Goal: Task Accomplishment & Management: Manage account settings

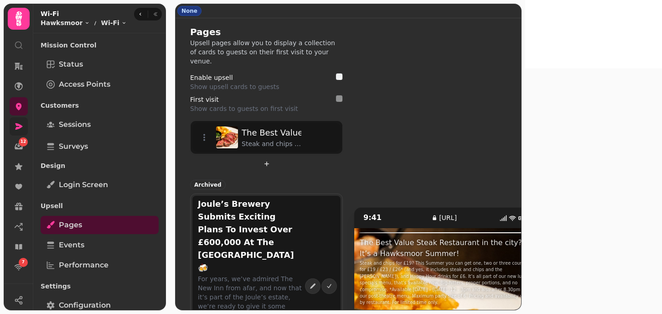
click at [17, 122] on icon at bounding box center [18, 126] width 9 height 9
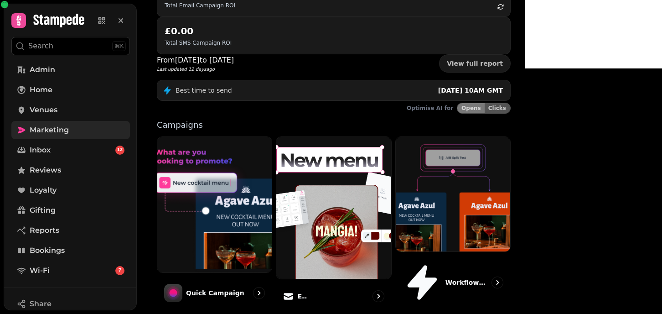
scroll to position [169, 0]
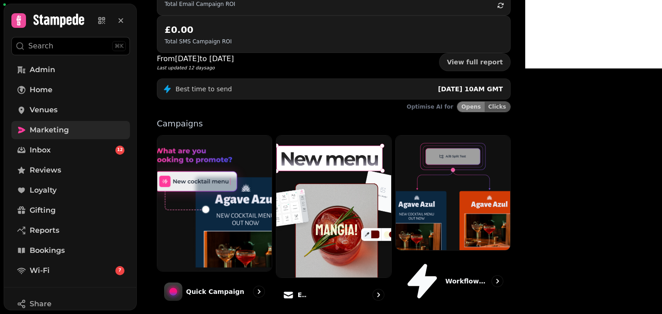
click at [374, 219] on link "Email" at bounding box center [333, 221] width 115 height 173
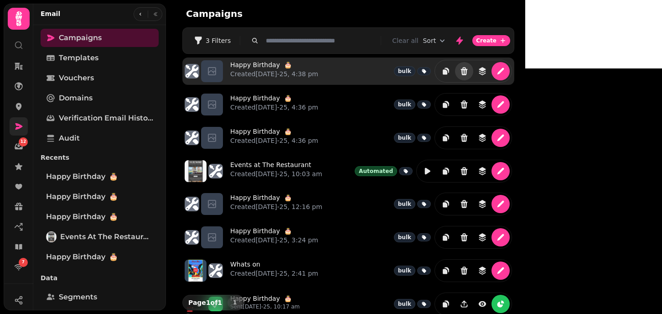
click at [468, 75] on icon "Delete" at bounding box center [464, 71] width 7 height 8
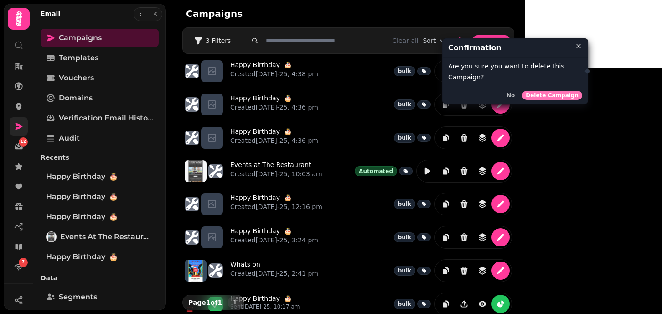
click at [552, 96] on span "Delete Campaign" at bounding box center [552, 95] width 53 height 5
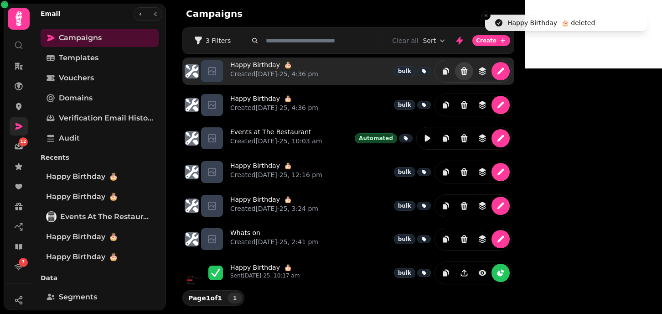
click at [469, 68] on icon "Delete" at bounding box center [464, 71] width 9 height 9
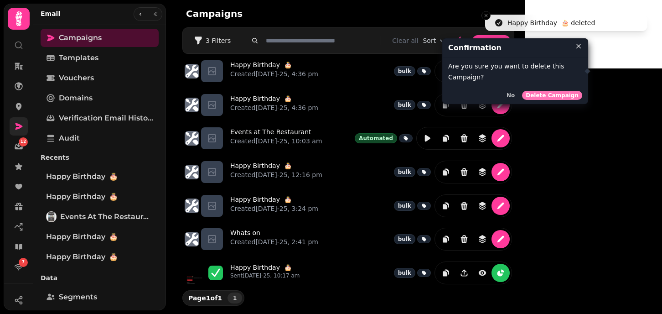
click at [556, 94] on span "Delete Campaign" at bounding box center [552, 95] width 53 height 5
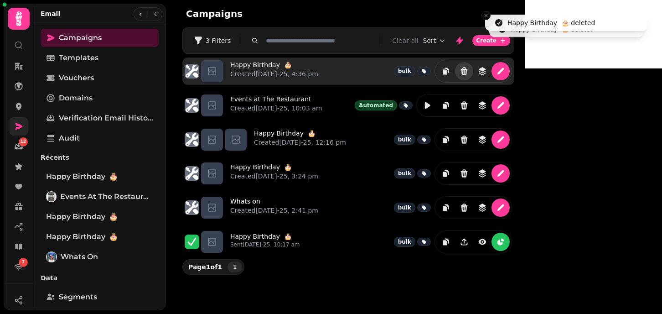
click at [468, 69] on icon "Delete" at bounding box center [464, 71] width 7 height 8
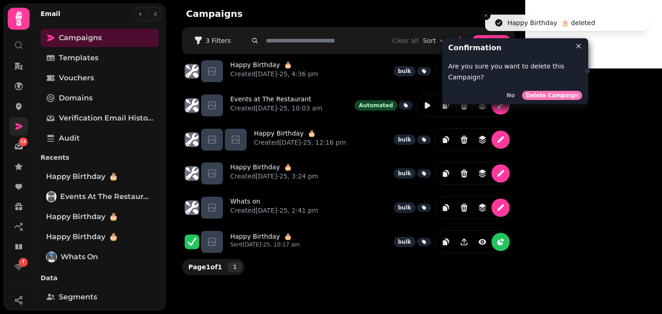
click at [563, 95] on span "Delete Campaign" at bounding box center [552, 95] width 53 height 5
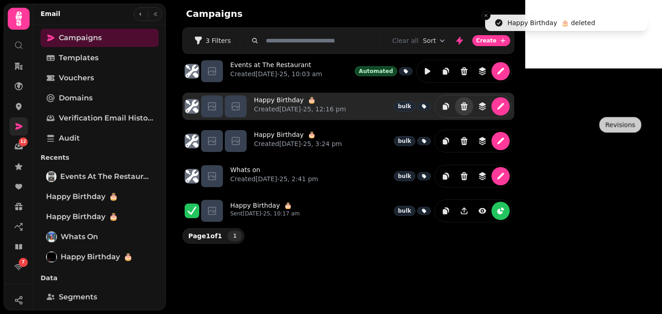
click at [468, 108] on icon "Delete" at bounding box center [464, 106] width 7 height 8
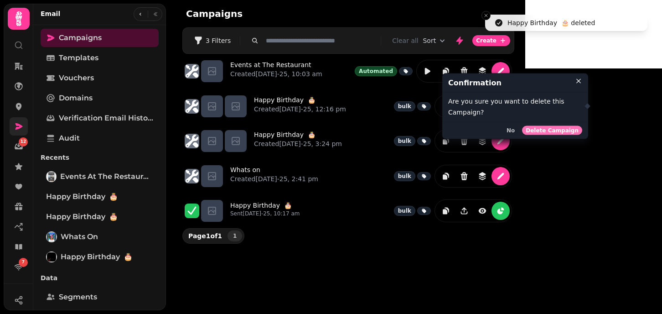
click at [548, 131] on span "Delete Campaign" at bounding box center [552, 129] width 53 height 5
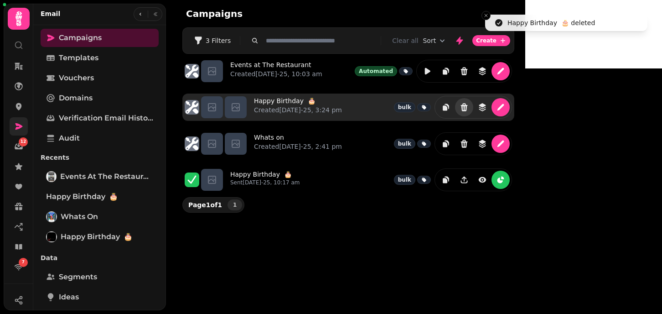
click at [473, 109] on button "Delete" at bounding box center [464, 107] width 18 height 18
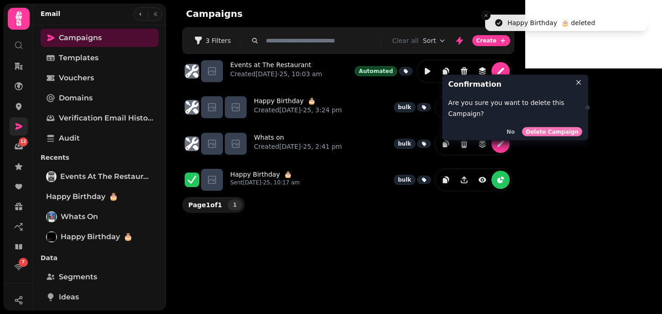
click at [549, 129] on span "Delete Campaign" at bounding box center [552, 131] width 53 height 5
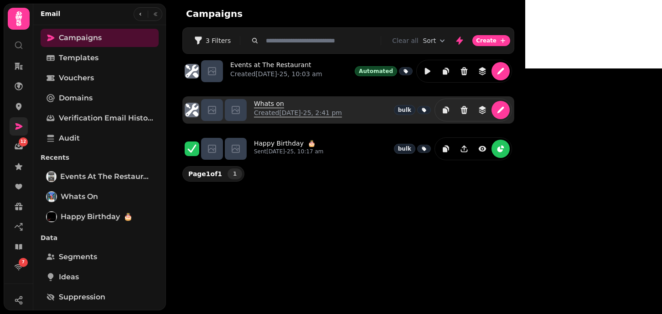
click at [269, 103] on link "Whats on Created 10th Mar-25, 2:41 pm" at bounding box center [298, 110] width 88 height 22
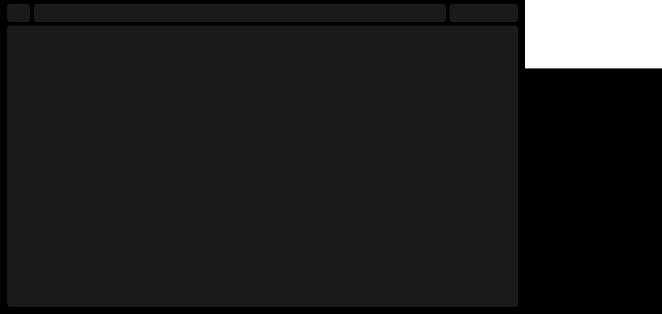
select select "**********"
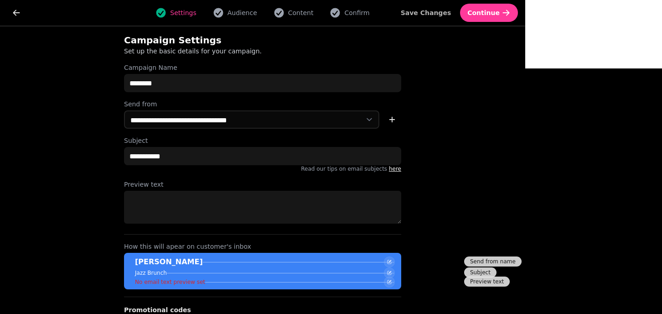
select select "**********"
click at [359, 6] on div "Settings Audience Content Confirm" at bounding box center [262, 13] width 465 height 18
click at [314, 10] on span "Content" at bounding box center [301, 12] width 26 height 9
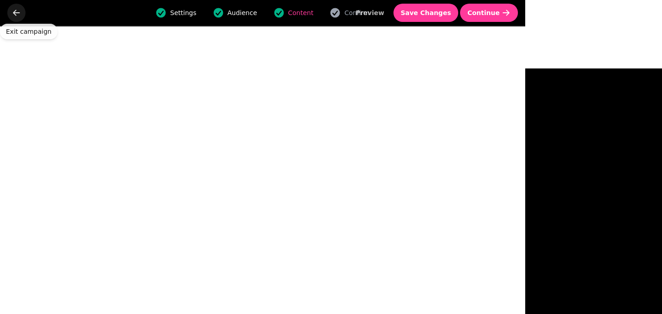
click at [15, 12] on icon "go back" at bounding box center [16, 13] width 7 height 6
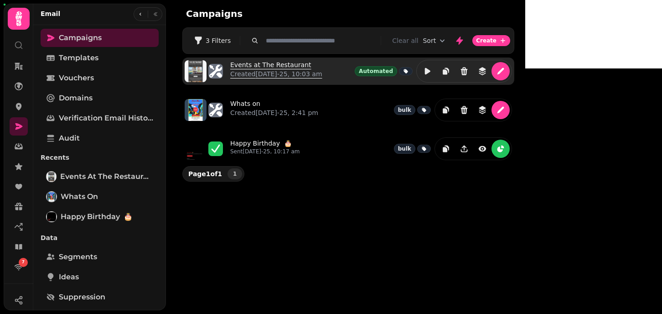
click at [248, 67] on link "Events at The Restaurant Created 9th Jul-25, 10:03 am" at bounding box center [276, 71] width 92 height 22
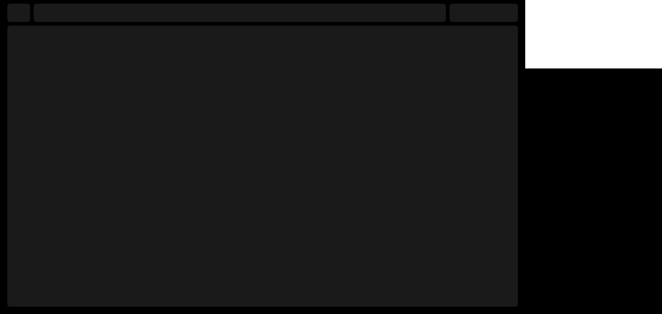
select select "**********"
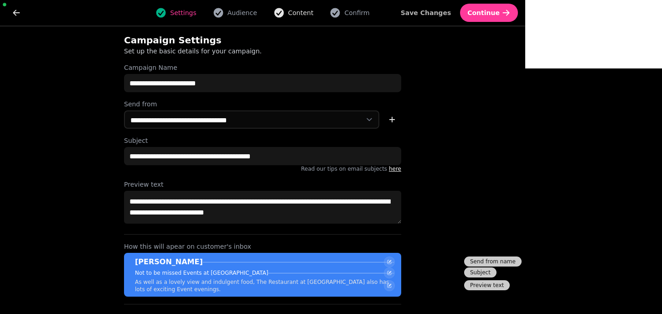
click at [314, 9] on span "Content" at bounding box center [301, 12] width 26 height 9
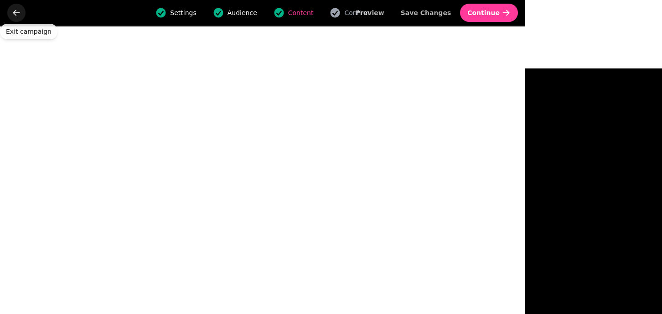
click at [21, 13] on button "go back" at bounding box center [16, 13] width 18 height 18
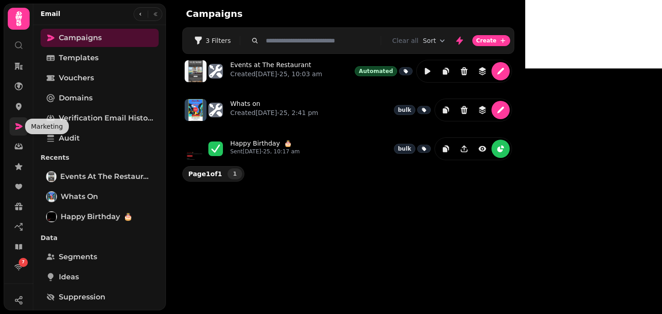
click at [12, 129] on link at bounding box center [19, 126] width 18 height 18
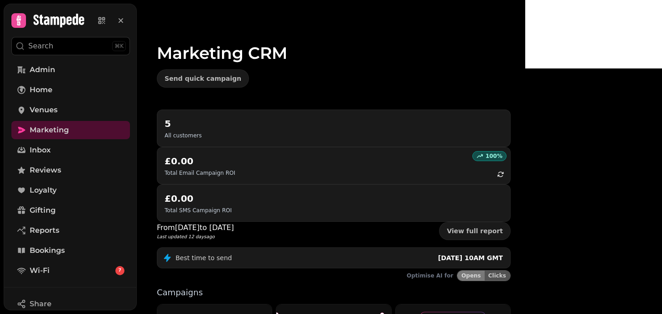
scroll to position [151, 0]
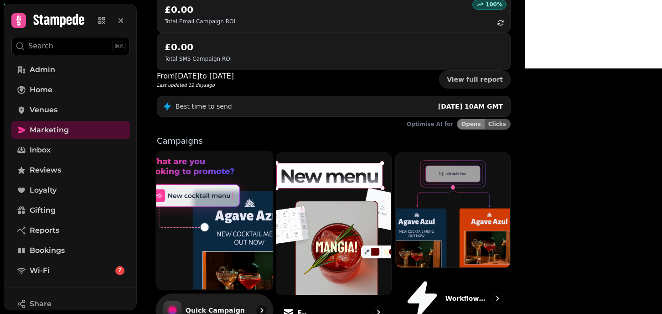
click at [266, 173] on img at bounding box center [215, 220] width 129 height 152
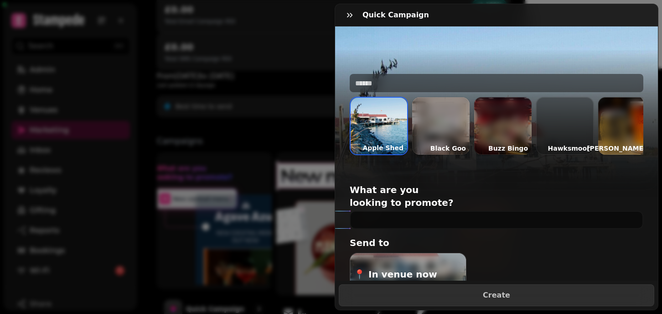
click at [571, 124] on div at bounding box center [564, 125] width 57 height 57
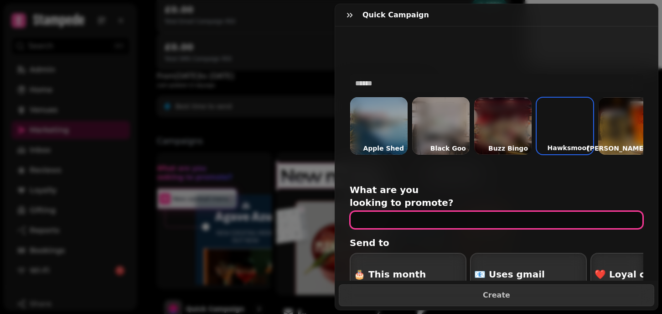
click at [402, 211] on input "text" at bounding box center [497, 220] width 294 height 18
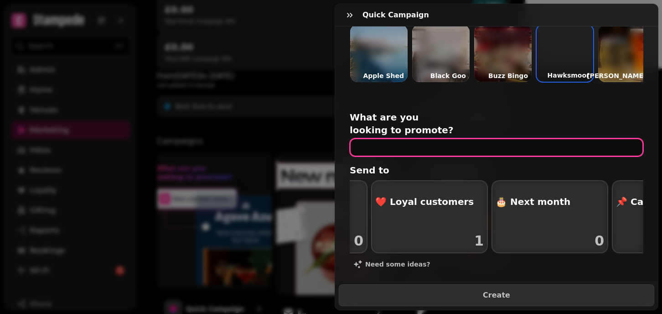
scroll to position [0, 965]
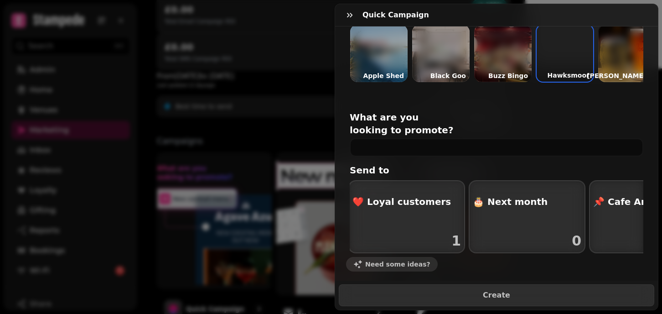
click at [383, 261] on span "Need some ideas?" at bounding box center [397, 264] width 65 height 6
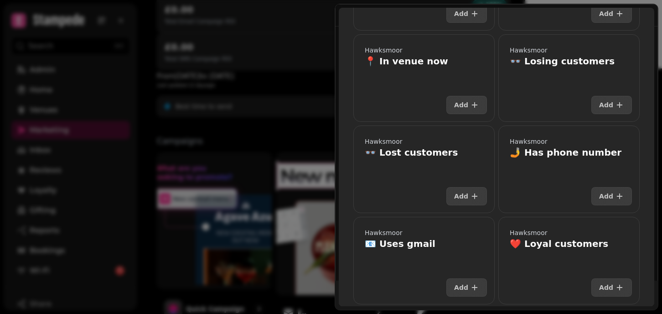
scroll to position [0, 0]
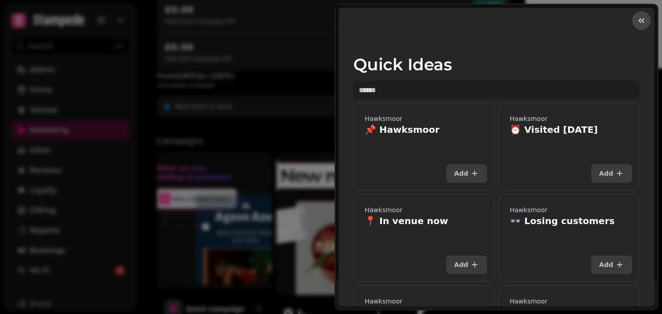
click at [640, 26] on button "button" at bounding box center [642, 20] width 18 height 18
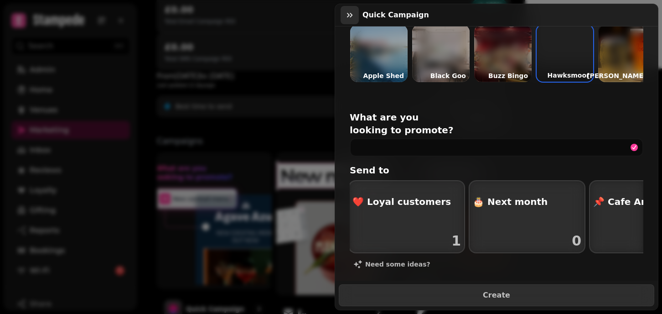
click at [351, 12] on icon "button" at bounding box center [349, 14] width 9 height 9
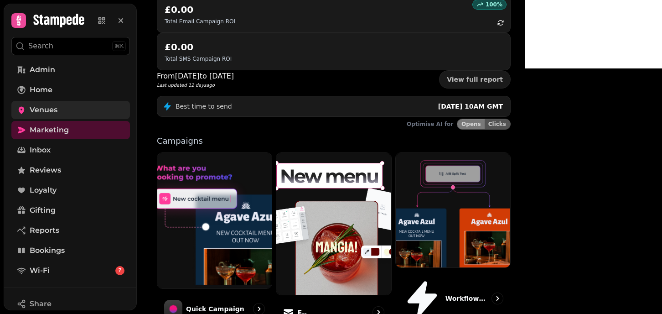
click at [32, 106] on span "Venues" at bounding box center [44, 109] width 28 height 11
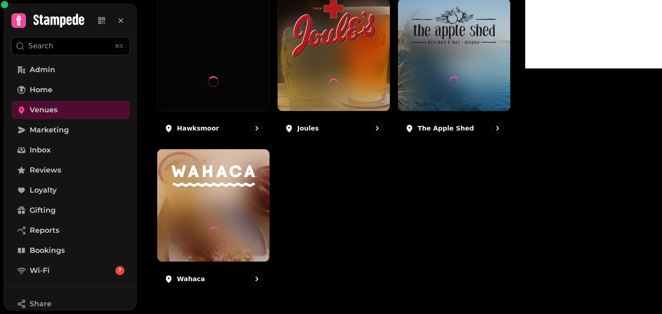
scroll to position [310, 0]
click at [419, 244] on div "Black Goo Coffee Buzz Bingo Northampton Friedman's Hawksmoor Joules The Apple S…" at bounding box center [334, 70] width 354 height 444
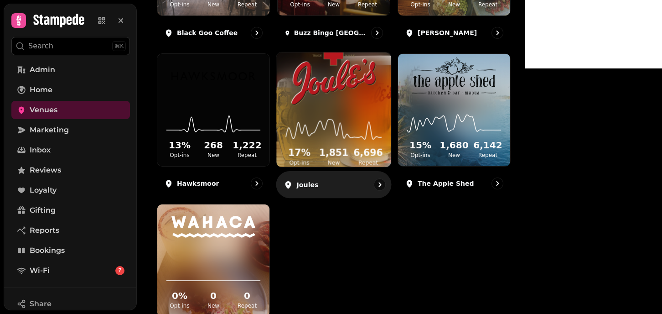
scroll to position [232, 0]
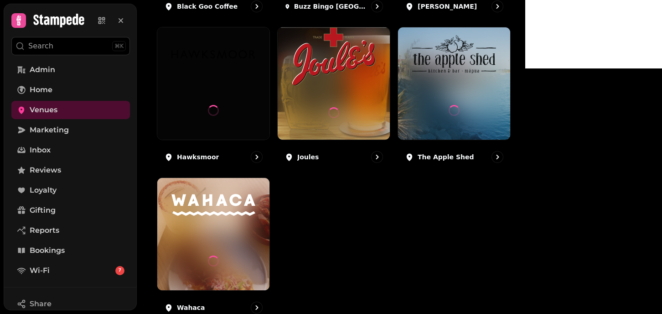
scroll to position [267, 0]
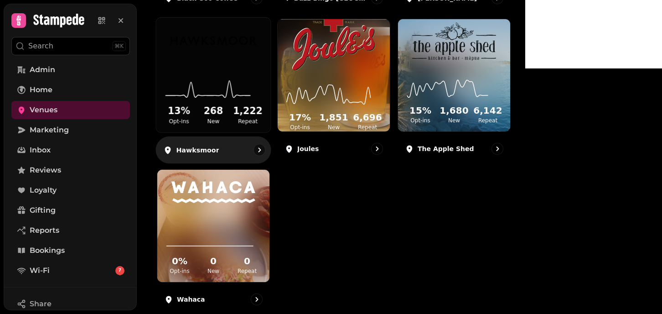
click at [256, 63] on img at bounding box center [214, 41] width 86 height 46
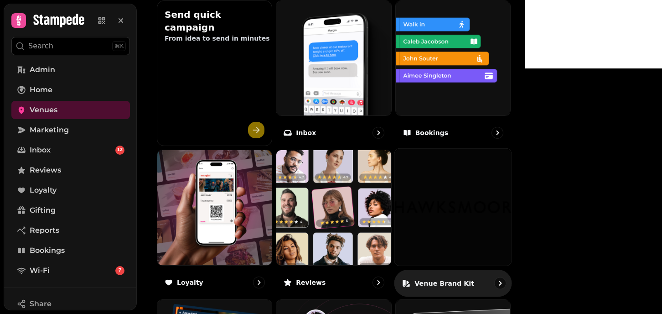
scroll to position [336, 0]
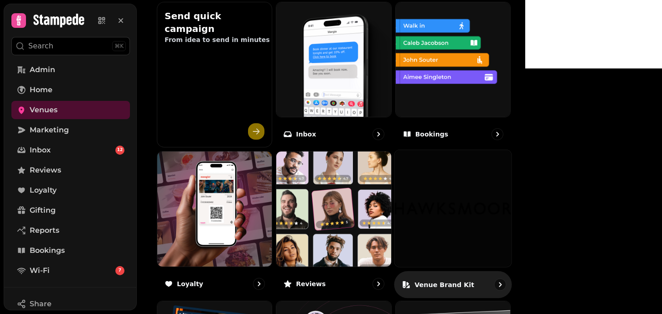
click at [510, 39] on img at bounding box center [453, 59] width 114 height 114
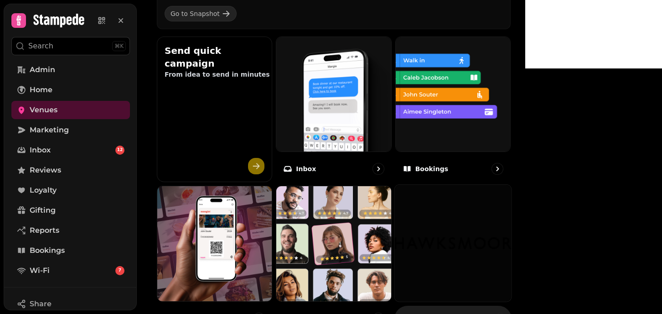
scroll to position [304, 0]
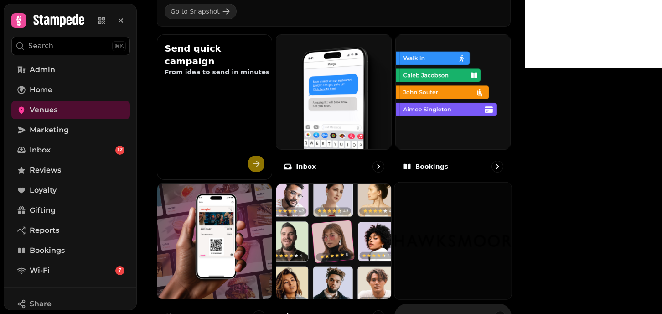
click at [509, 134] on img at bounding box center [453, 92] width 114 height 114
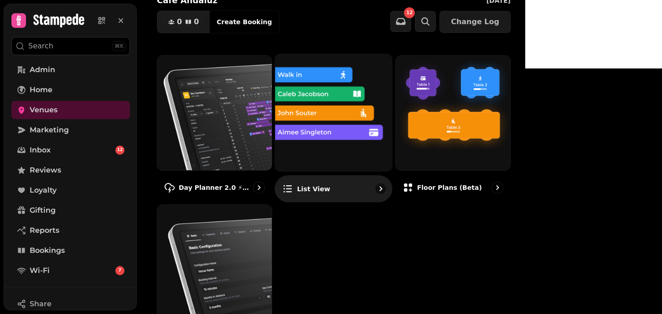
scroll to position [175, 0]
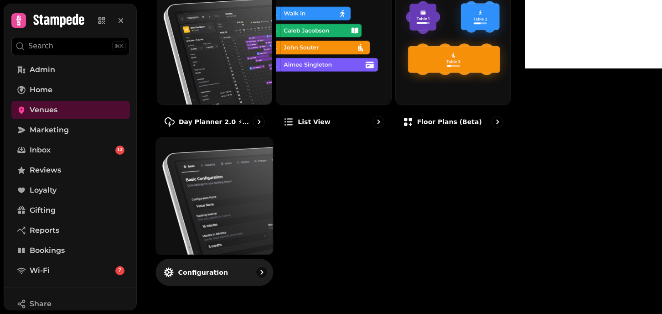
click at [236, 188] on img at bounding box center [215, 196] width 129 height 129
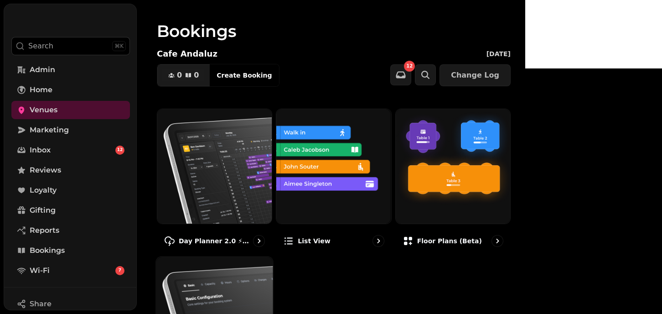
select select "**********"
select select "*"
select select "***"
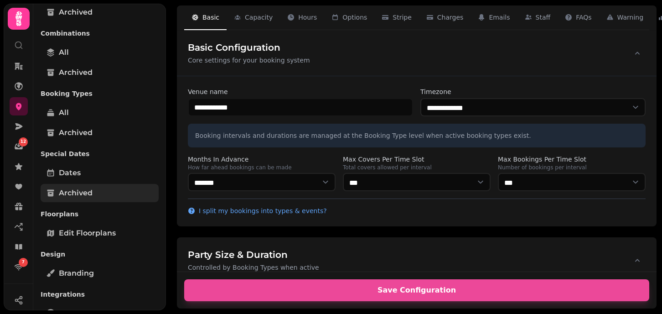
scroll to position [172, 0]
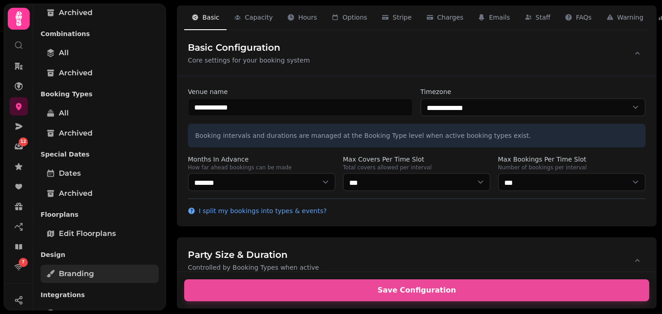
click at [74, 269] on span "Branding" at bounding box center [76, 273] width 35 height 11
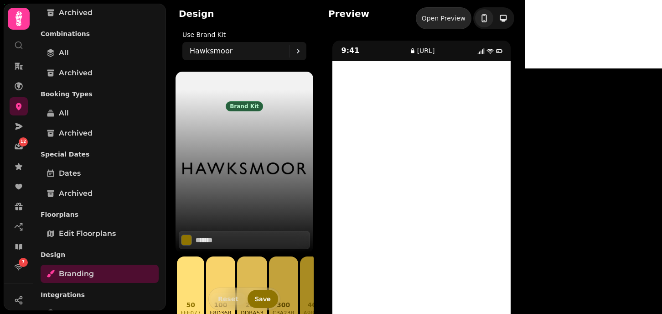
click at [466, 18] on div "Open Preview" at bounding box center [444, 18] width 44 height 9
click at [17, 86] on icon at bounding box center [19, 86] width 8 height 8
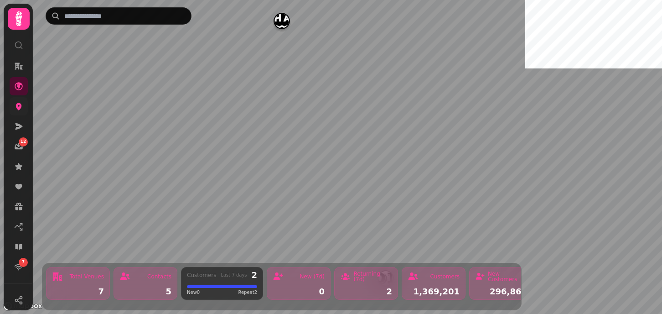
click at [25, 104] on link at bounding box center [19, 106] width 18 height 18
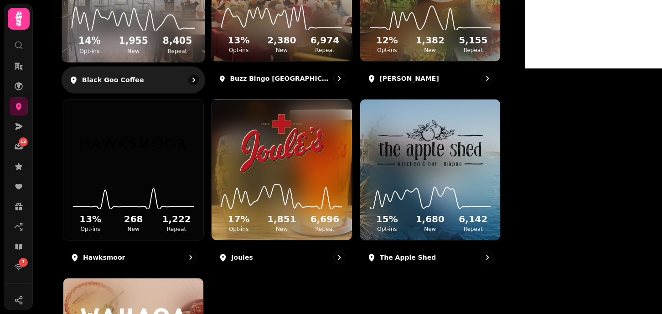
scroll to position [184, 0]
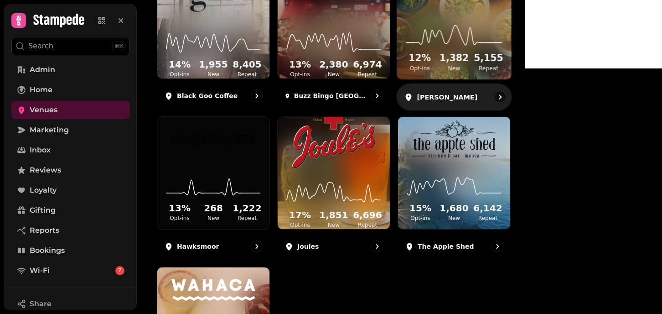
scroll to position [171, 0]
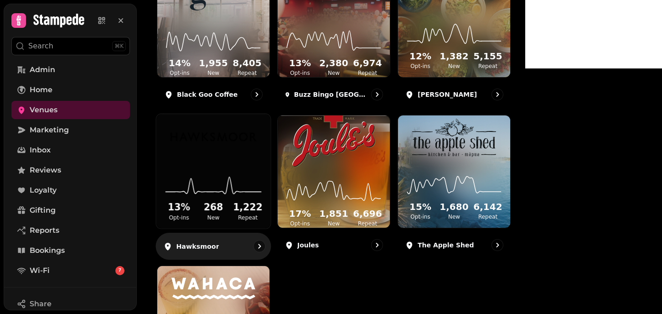
click at [256, 160] on img at bounding box center [214, 137] width 86 height 46
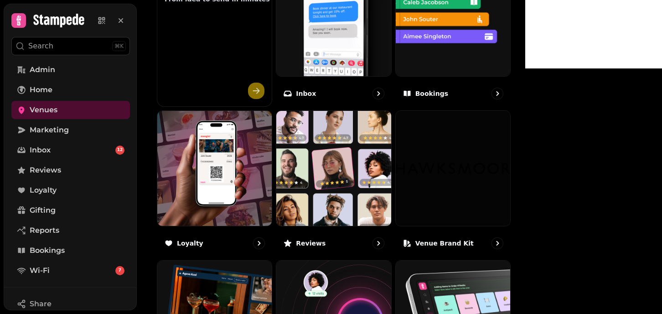
scroll to position [405, 0]
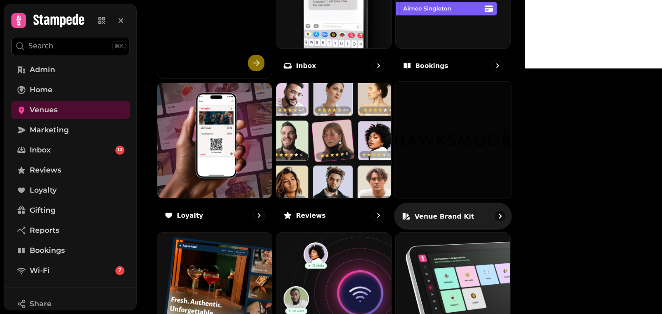
click at [490, 138] on img at bounding box center [453, 140] width 117 height 117
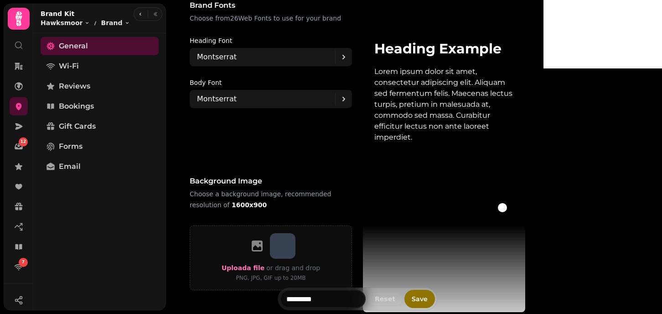
scroll to position [512, 0]
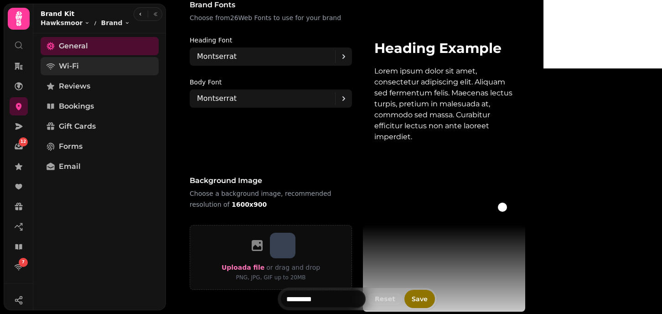
click at [78, 66] on span "Wi-Fi" at bounding box center [69, 66] width 20 height 11
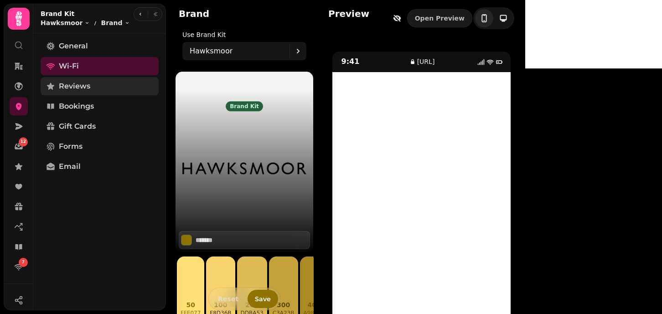
click at [68, 88] on span "Reviews" at bounding box center [74, 86] width 31 height 11
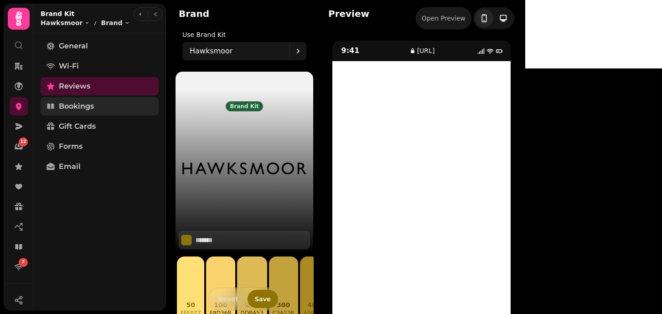
click at [73, 110] on span "Bookings" at bounding box center [76, 106] width 35 height 11
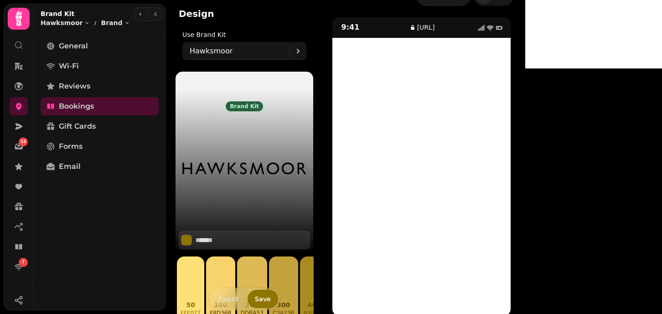
scroll to position [33, 0]
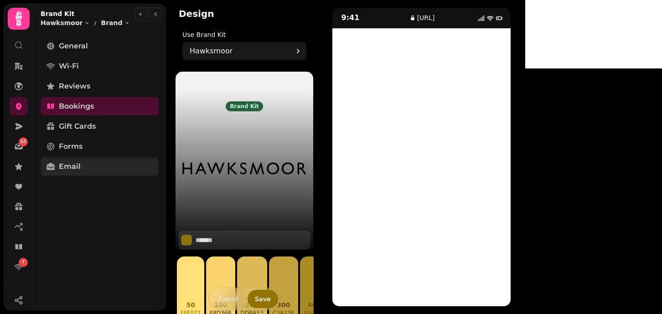
click at [65, 168] on span "Email" at bounding box center [70, 166] width 22 height 11
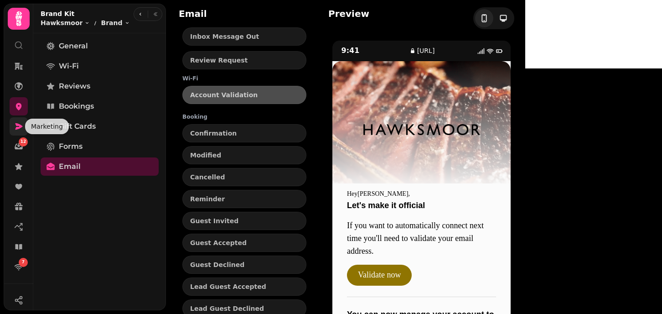
click at [15, 126] on icon at bounding box center [18, 126] width 9 height 9
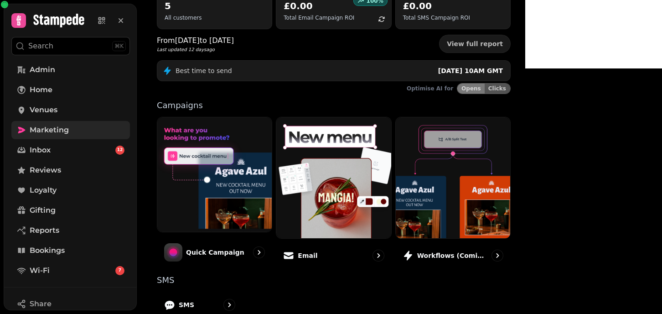
scroll to position [121, 0]
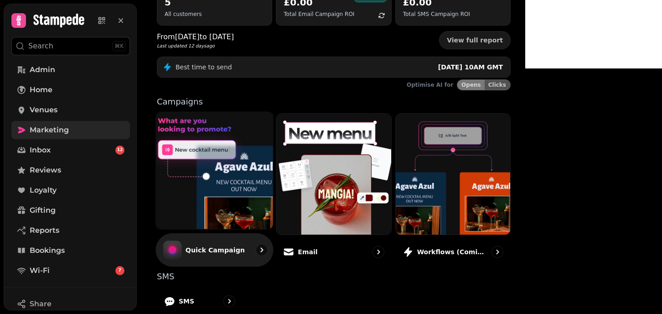
click at [232, 183] on img at bounding box center [215, 170] width 129 height 129
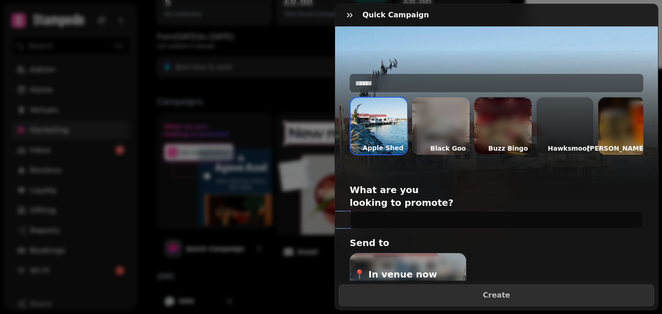
click at [577, 117] on div at bounding box center [564, 125] width 57 height 57
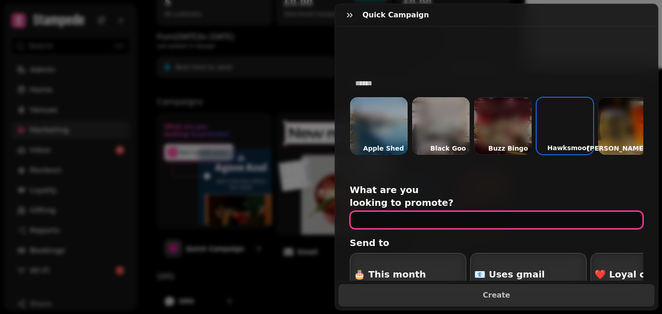
click at [385, 211] on input "text" at bounding box center [497, 220] width 294 height 18
type input "**********"
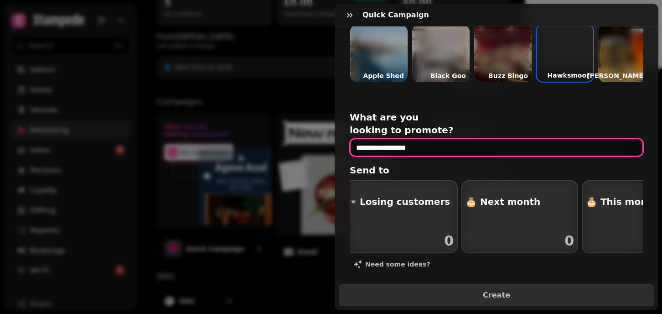
scroll to position [0, 521]
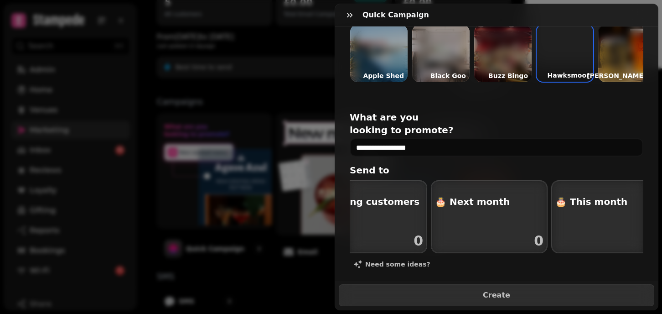
click at [488, 203] on div "button" at bounding box center [490, 217] width 116 height 72
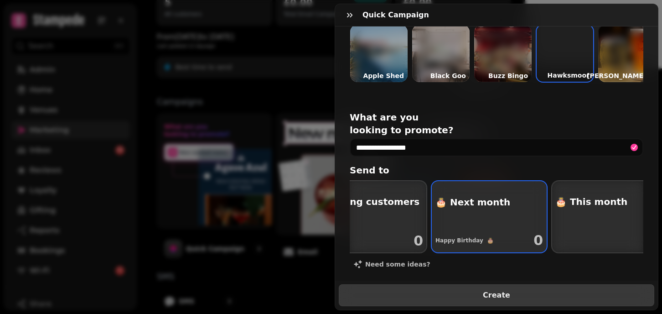
click at [457, 302] on button "Create" at bounding box center [497, 295] width 316 height 22
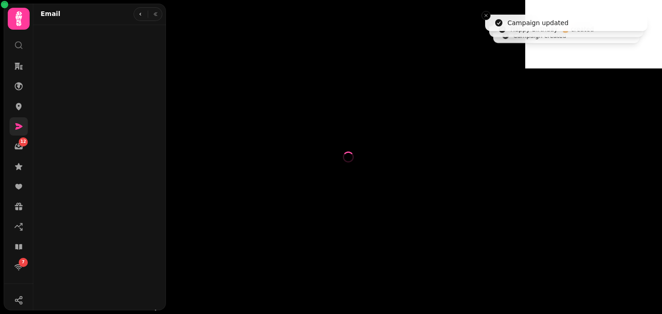
select select "**********"
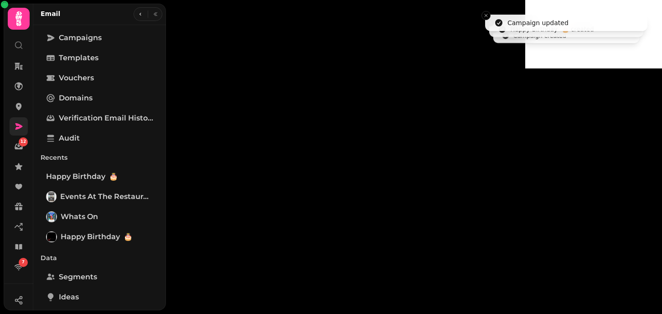
type input "**********"
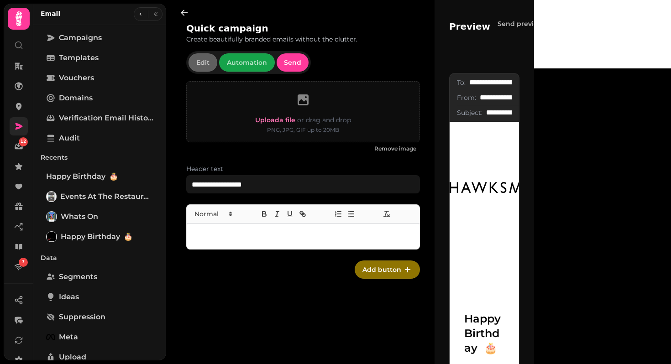
click at [240, 237] on p at bounding box center [303, 236] width 218 height 10
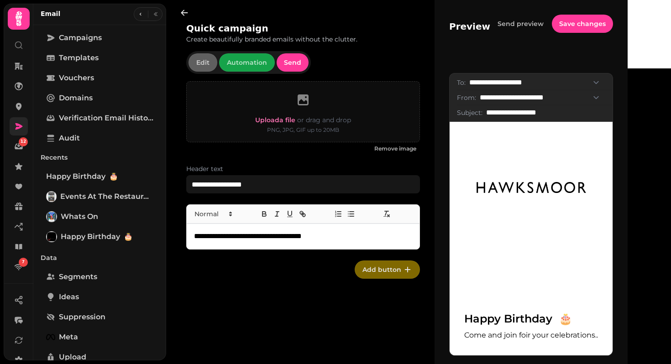
click at [405, 263] on button "Add button" at bounding box center [386, 269] width 65 height 18
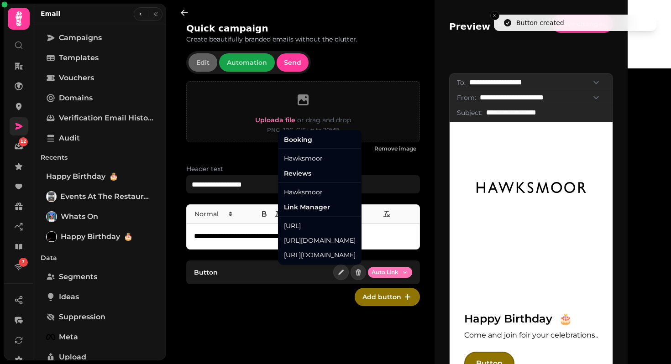
click at [386, 273] on html "**********" at bounding box center [335, 182] width 671 height 364
click at [298, 164] on div "Hawksmoor" at bounding box center [319, 158] width 79 height 15
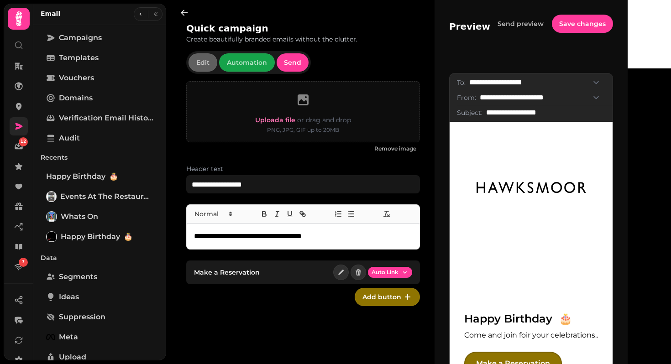
scroll to position [59, 0]
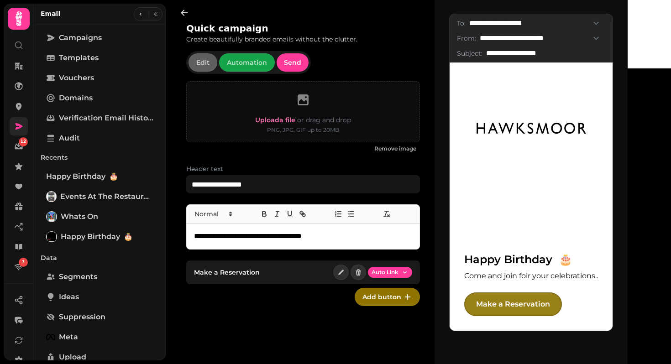
click at [520, 307] on link "Make a Reservation" at bounding box center [513, 304] width 98 height 24
click at [18, 105] on icon at bounding box center [19, 106] width 6 height 7
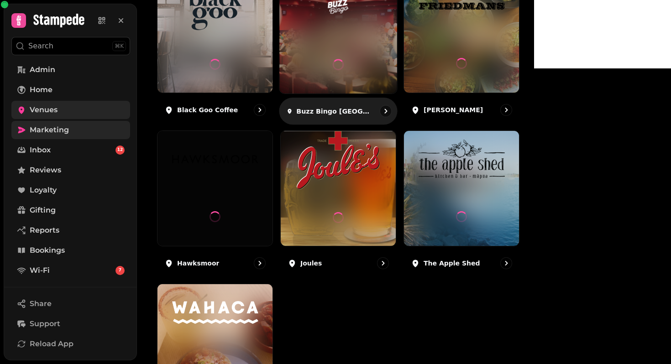
scroll to position [175, 0]
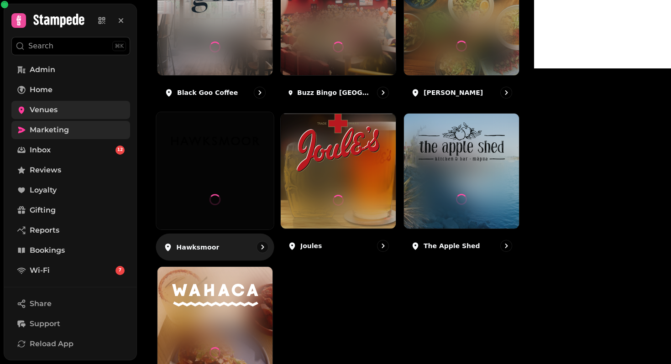
click at [236, 170] on img at bounding box center [215, 140] width 88 height 57
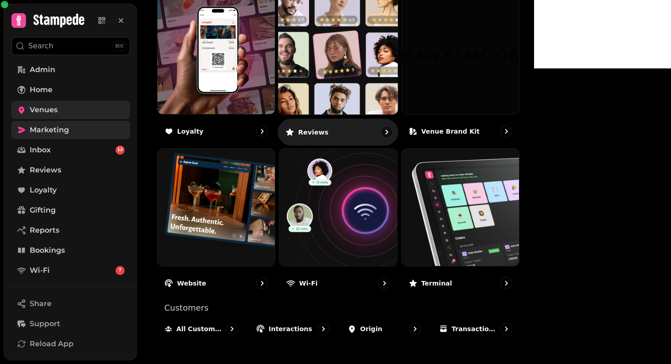
scroll to position [553, 0]
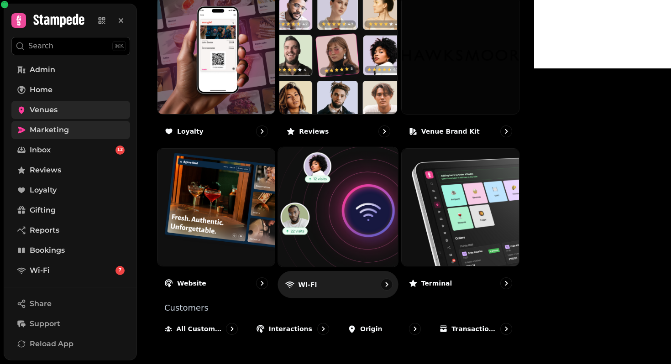
click at [404, 197] on img at bounding box center [338, 207] width 132 height 132
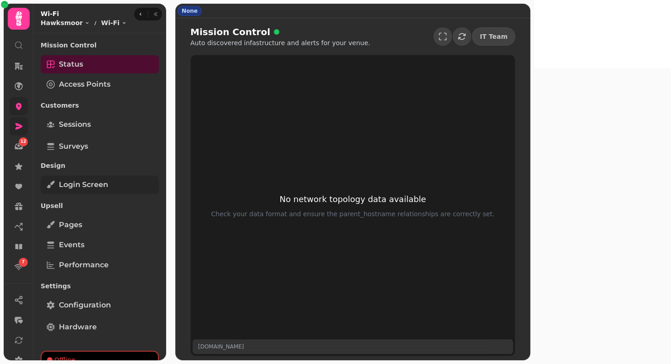
click at [104, 187] on span "Login screen" at bounding box center [83, 184] width 49 height 11
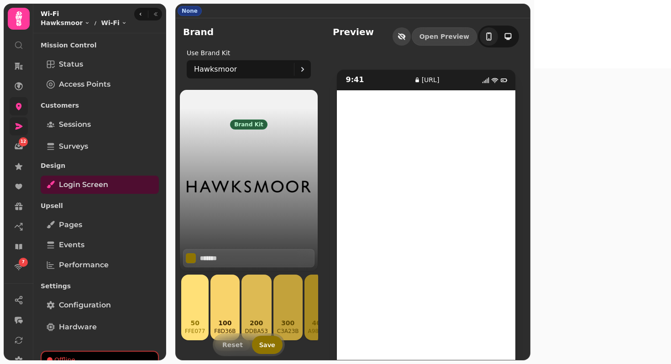
click at [411, 42] on button "button" at bounding box center [401, 36] width 18 height 18
click at [80, 146] on span "Surveys" at bounding box center [73, 146] width 29 height 11
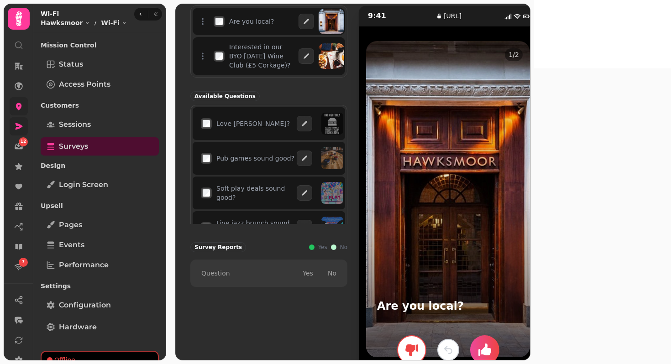
scroll to position [80, 0]
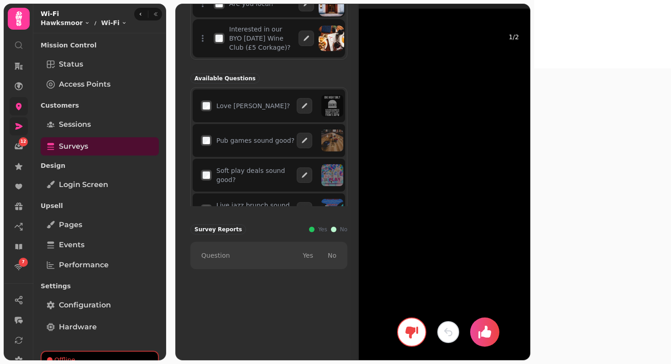
drag, startPoint x: 562, startPoint y: 188, endPoint x: 263, endPoint y: 216, distance: 299.7
click at [263, 216] on div "Are you local? Interested in our BYO Monday Wine Club (£5 Corkage)? Available Q…" at bounding box center [352, 182] width 325 height 389
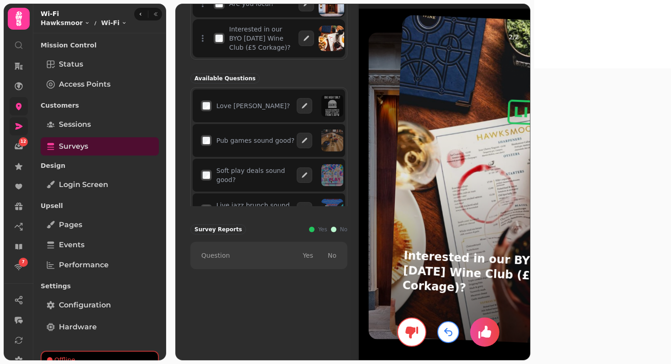
drag, startPoint x: 493, startPoint y: 188, endPoint x: 670, endPoint y: 135, distance: 185.3
click at [662, 135] on body "12 7 None Survey A list of questions about your organization that can be includ…" at bounding box center [335, 182] width 671 height 364
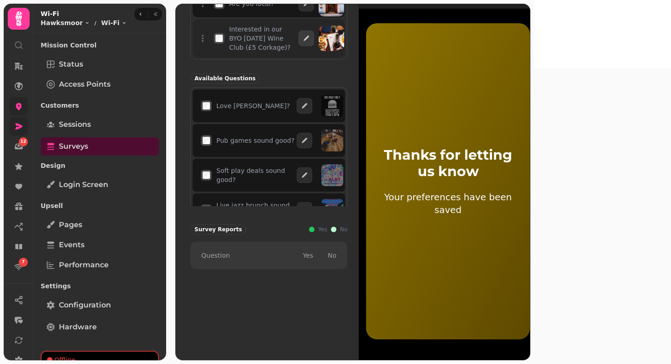
scroll to position [37, 0]
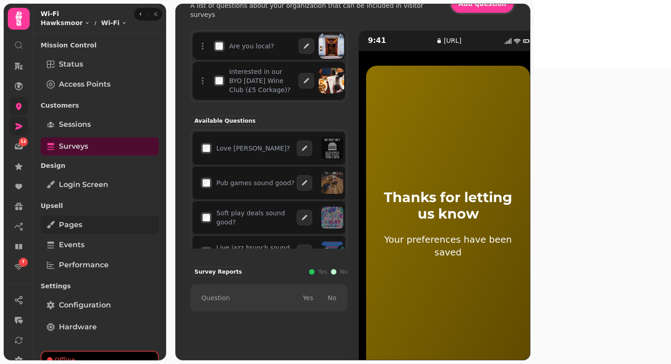
click at [82, 223] on link "Pages" at bounding box center [100, 225] width 118 height 18
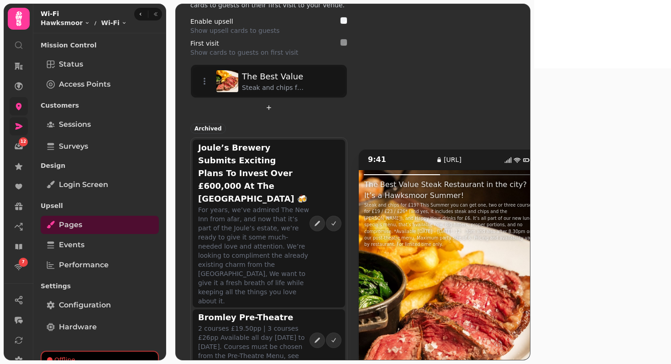
scroll to position [66, 0]
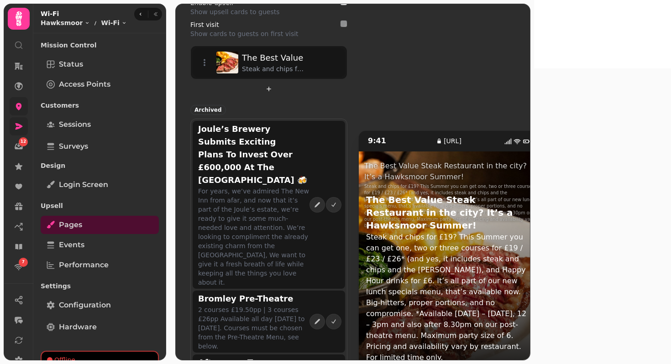
scroll to position [0, 0]
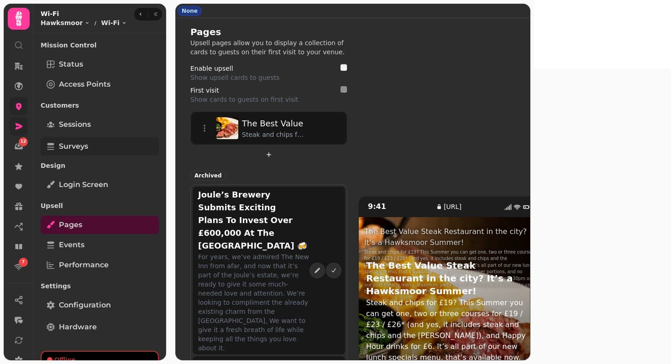
click at [61, 144] on span "Surveys" at bounding box center [73, 146] width 29 height 11
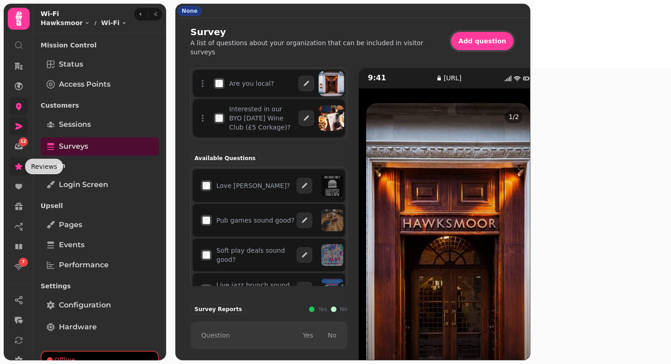
click at [21, 164] on icon at bounding box center [18, 166] width 9 height 9
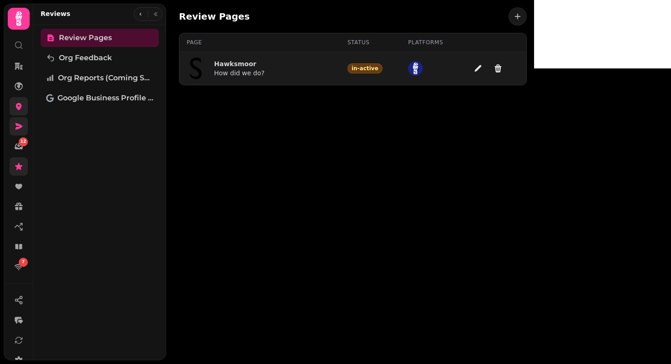
click at [222, 68] on p "Hawksmoor" at bounding box center [239, 63] width 51 height 9
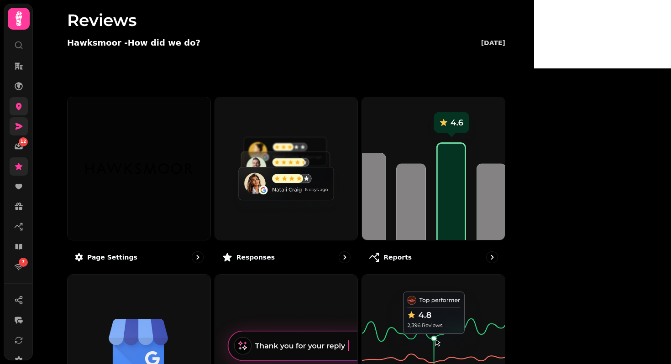
scroll to position [10, 0]
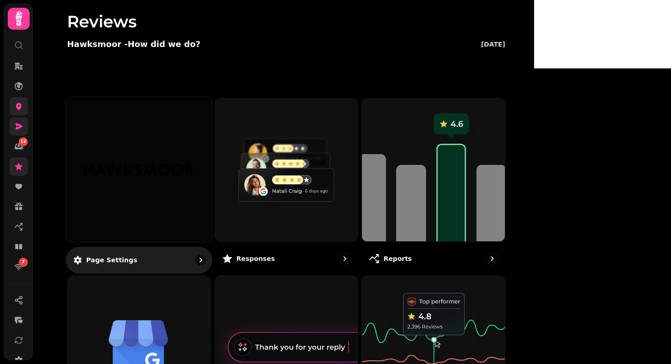
click at [191, 142] on img at bounding box center [138, 170] width 109 height 60
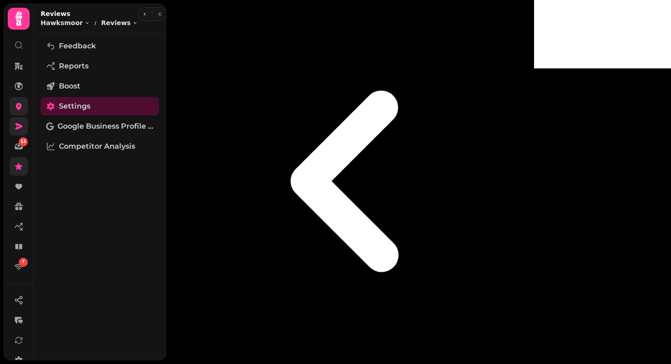
scroll to position [57, 0]
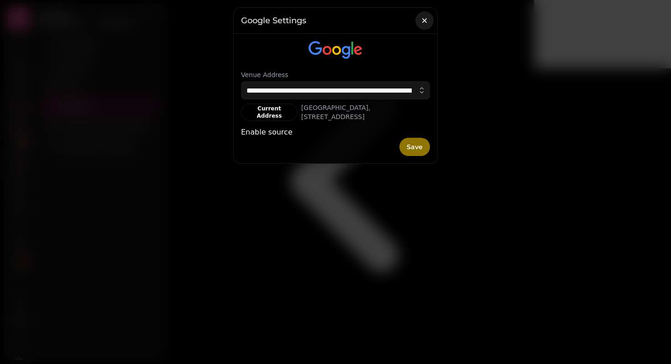
click at [421, 25] on icon "button" at bounding box center [424, 20] width 9 height 9
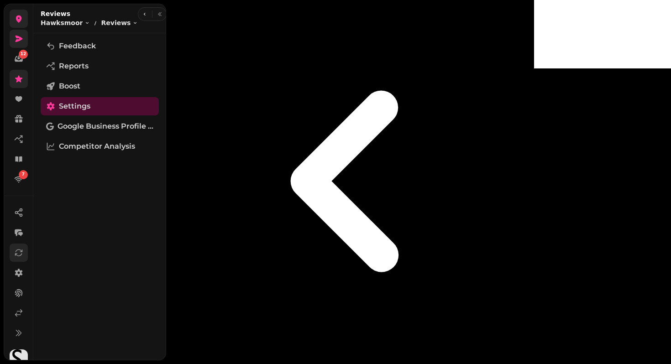
scroll to position [99, 0]
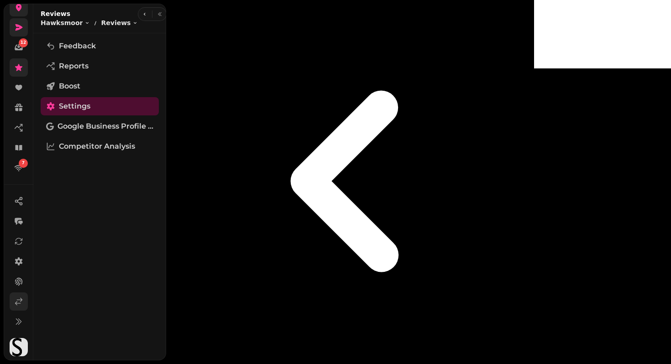
click at [13, 300] on link at bounding box center [19, 301] width 18 height 18
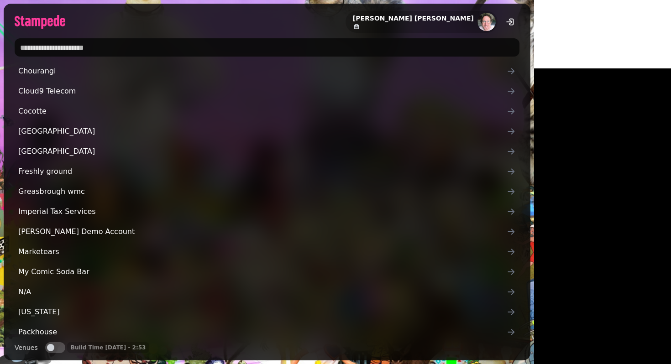
click at [82, 47] on input "text" at bounding box center [267, 47] width 504 height 18
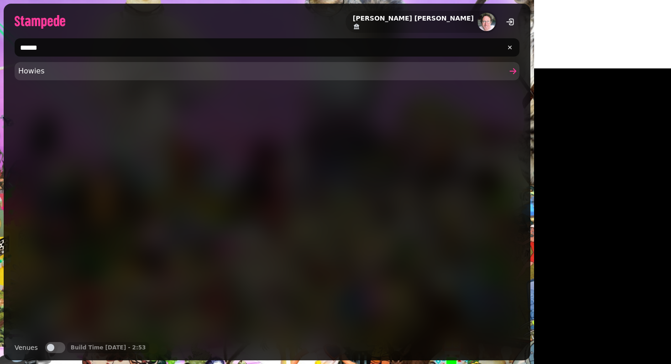
type input "******"
click at [54, 68] on span "Howies" at bounding box center [262, 71] width 488 height 11
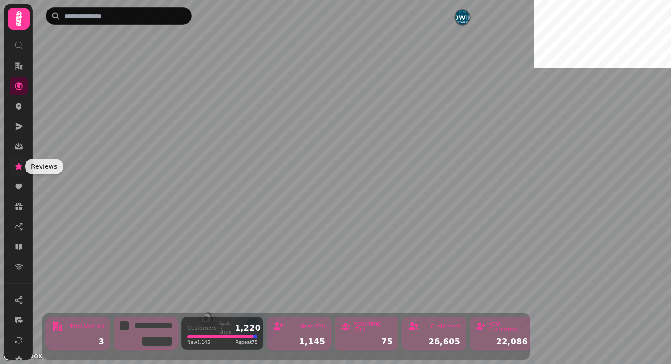
click at [19, 170] on icon at bounding box center [18, 166] width 9 height 9
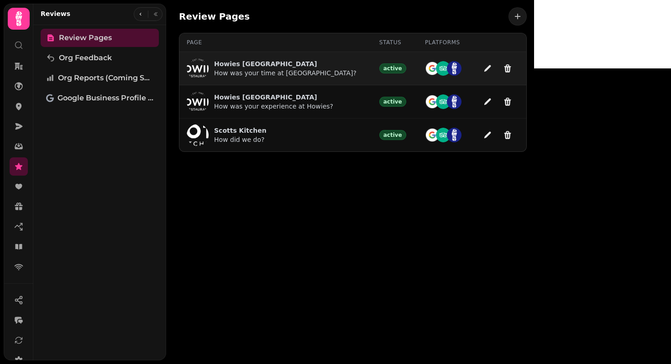
click at [258, 66] on p "Howies Waterloo Place" at bounding box center [285, 63] width 142 height 9
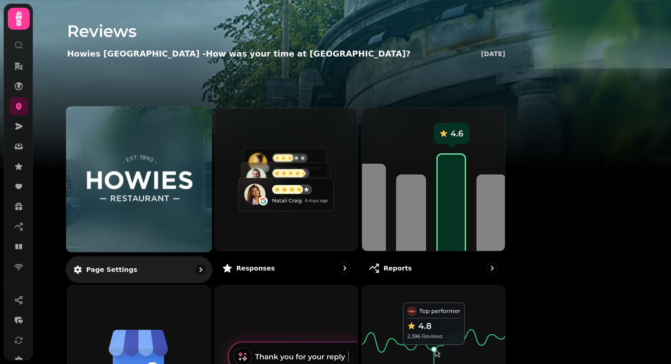
click at [212, 136] on div at bounding box center [139, 179] width 146 height 146
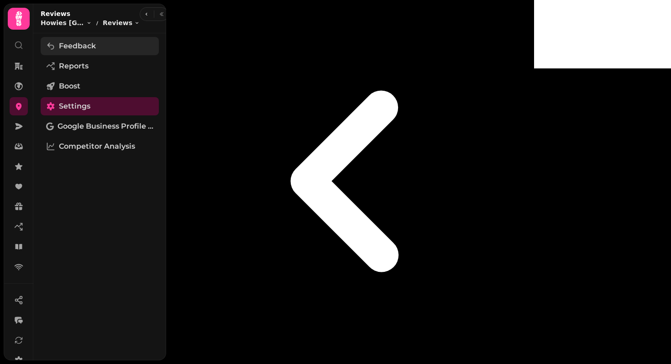
click at [78, 50] on span "Feedback" at bounding box center [77, 46] width 37 height 11
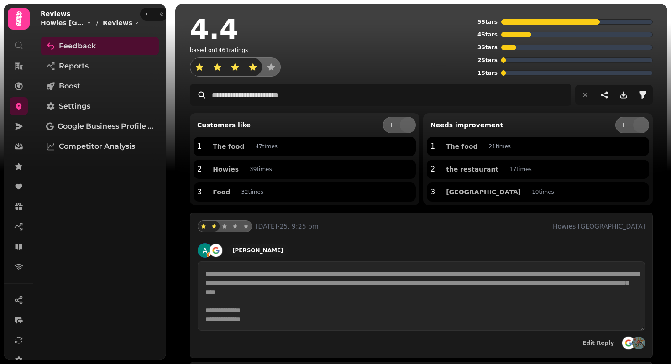
scroll to position [66, 0]
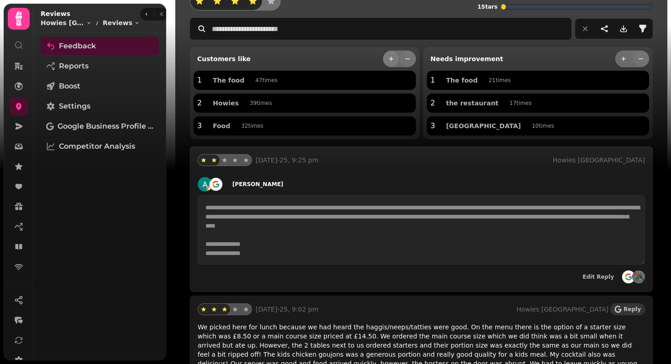
click at [386, 61] on button "more" at bounding box center [391, 59] width 16 height 16
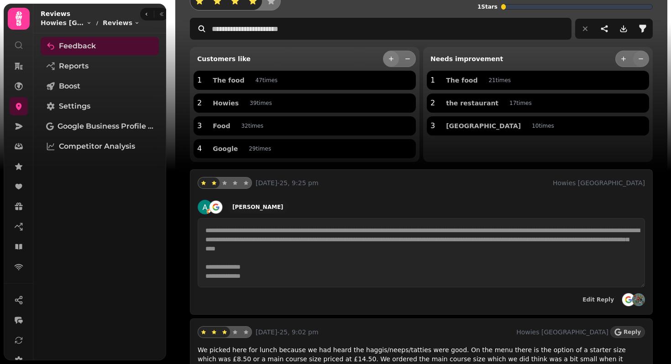
click at [386, 61] on button "more" at bounding box center [391, 59] width 16 height 16
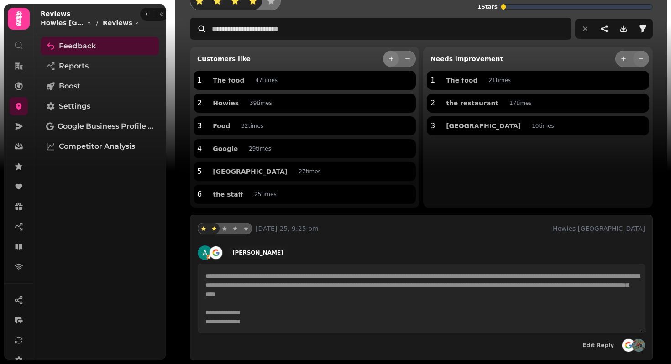
click at [386, 61] on button "more" at bounding box center [391, 59] width 16 height 16
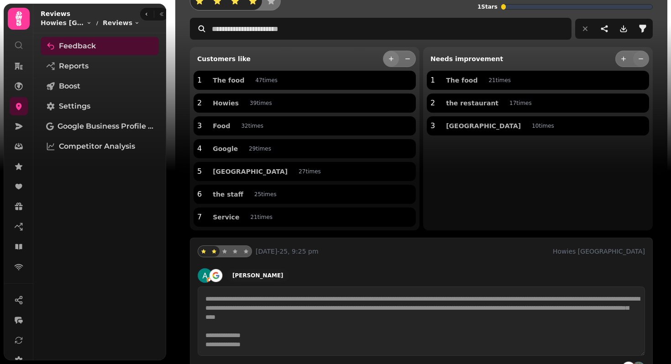
click at [386, 61] on button "more" at bounding box center [391, 59] width 16 height 16
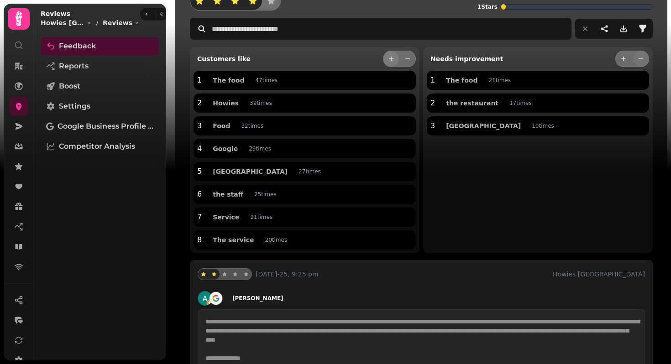
click at [386, 61] on button "more" at bounding box center [391, 59] width 16 height 16
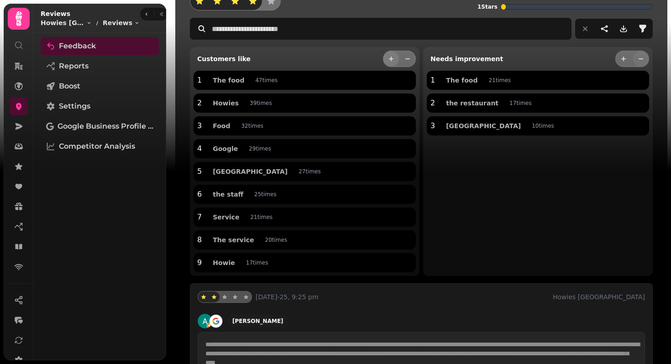
click at [386, 61] on button "more" at bounding box center [391, 59] width 16 height 16
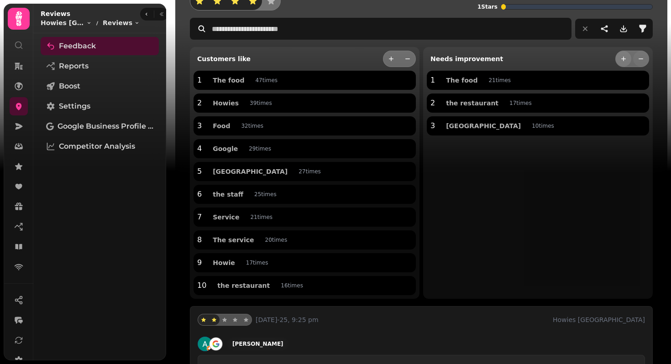
click at [623, 62] on icon "more" at bounding box center [622, 58] width 7 height 7
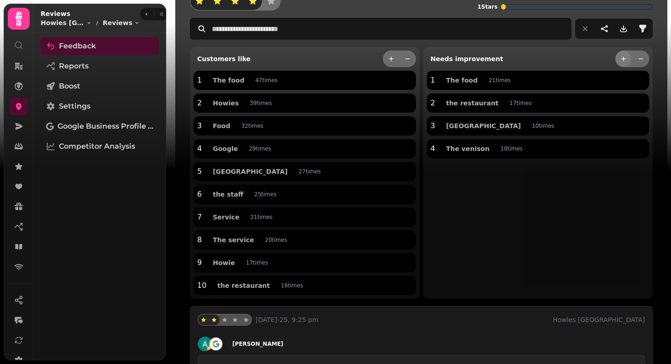
click at [623, 62] on icon "more" at bounding box center [622, 58] width 7 height 7
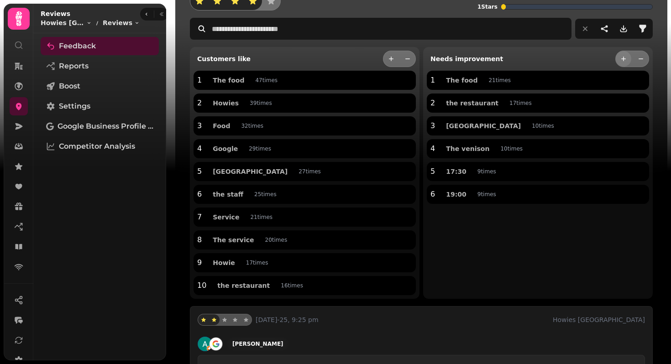
click at [623, 62] on icon "more" at bounding box center [622, 58] width 7 height 7
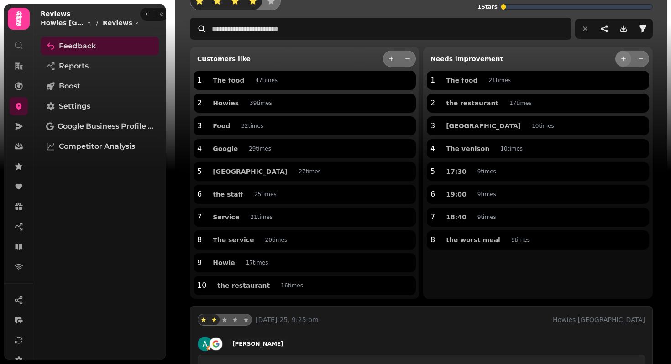
click at [623, 62] on icon "more" at bounding box center [622, 58] width 7 height 7
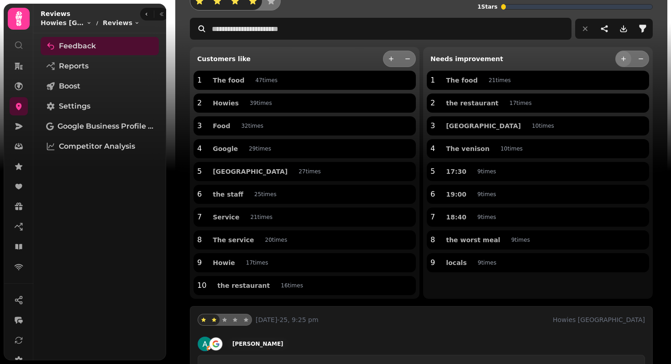
click at [623, 62] on icon "more" at bounding box center [622, 58] width 7 height 7
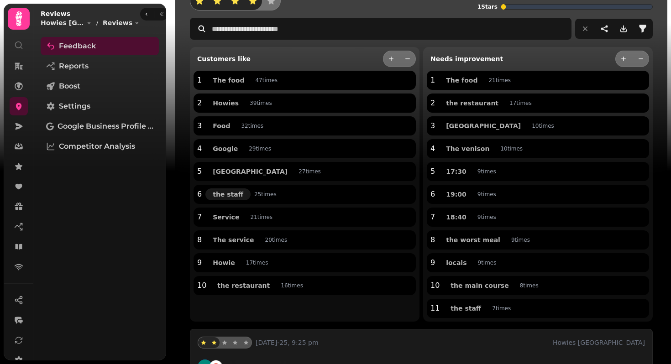
click at [226, 194] on span "the staff" at bounding box center [228, 194] width 31 height 6
type input "*********"
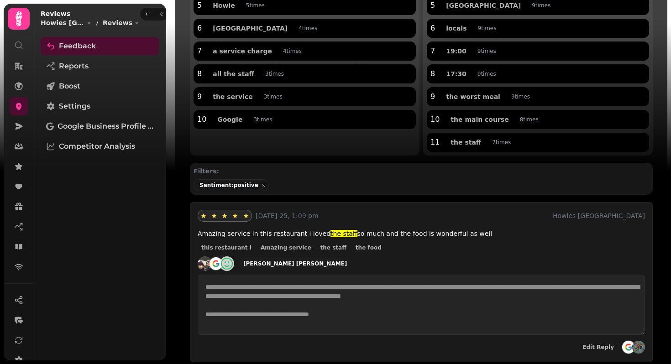
scroll to position [226, 0]
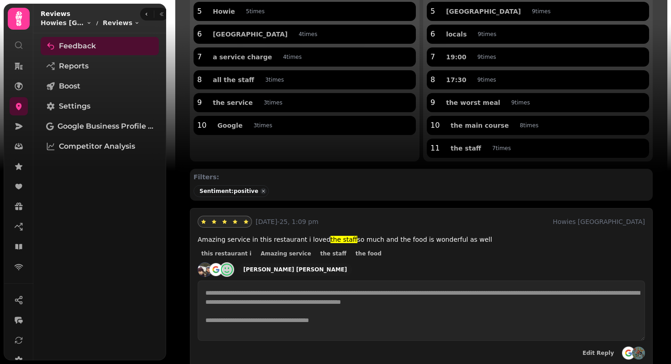
click at [258, 189] on span "button" at bounding box center [263, 191] width 10 height 10
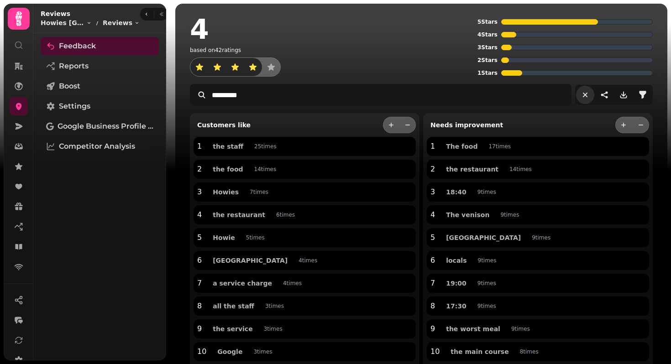
click at [586, 97] on icon "reset filters" at bounding box center [584, 95] width 5 height 5
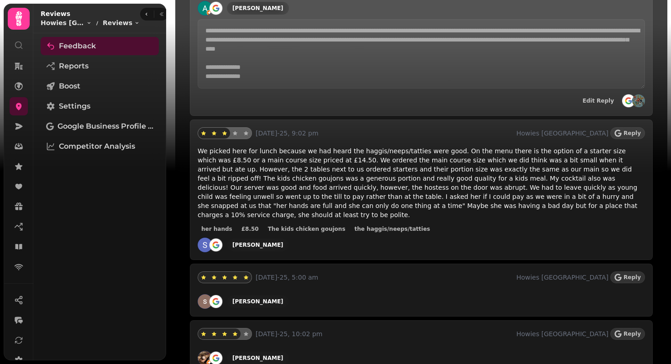
scroll to position [424, 0]
click at [632, 134] on span "Reply" at bounding box center [631, 133] width 17 height 5
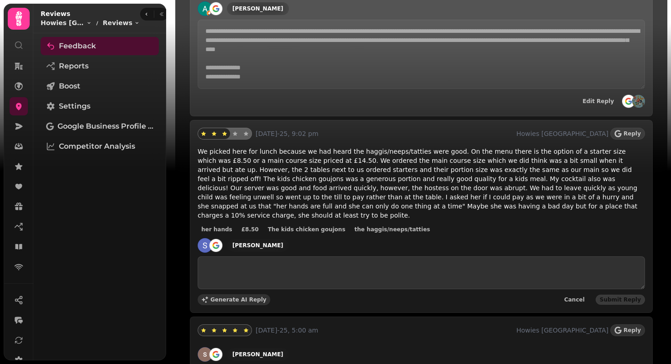
click at [233, 294] on button "Generate AI Reply" at bounding box center [234, 299] width 73 height 11
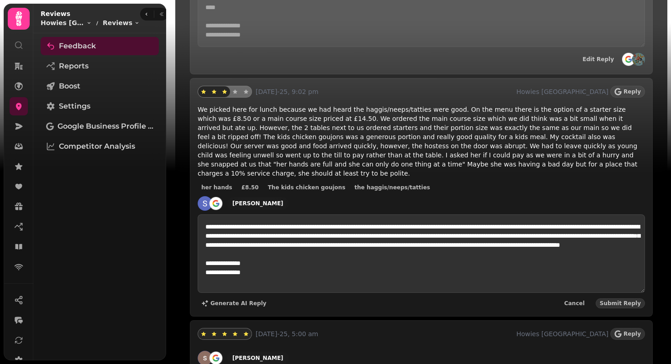
scroll to position [0, 0]
click at [577, 301] on span "Cancel" at bounding box center [574, 303] width 21 height 5
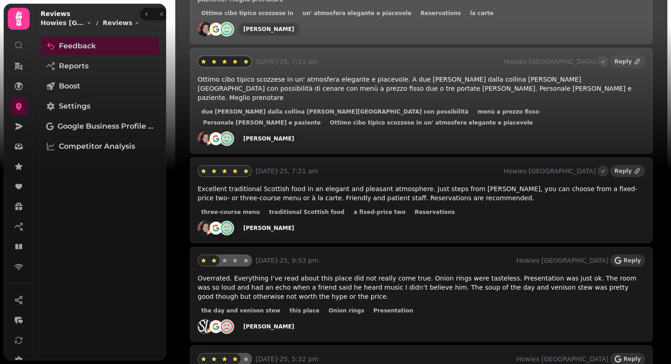
scroll to position [1759, 0]
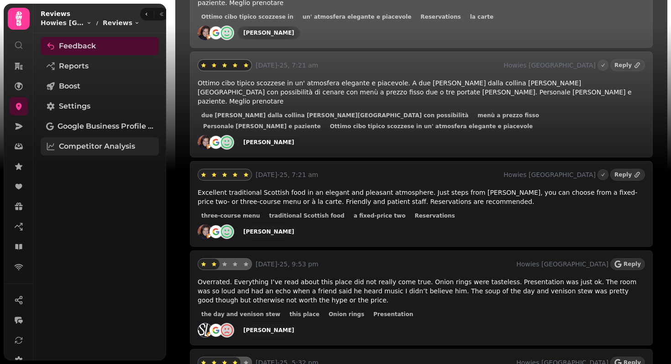
click at [114, 146] on span "Competitor Analysis" at bounding box center [97, 146] width 76 height 11
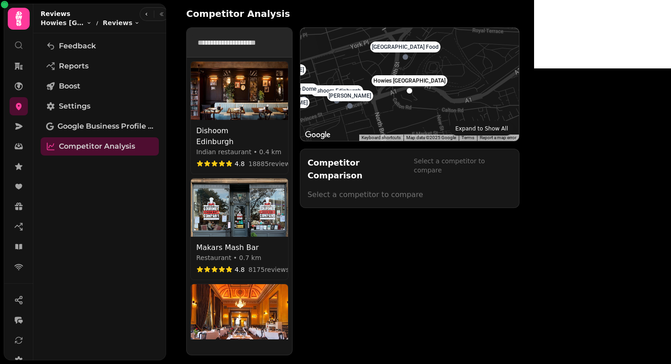
click at [262, 42] on input "text" at bounding box center [239, 42] width 94 height 18
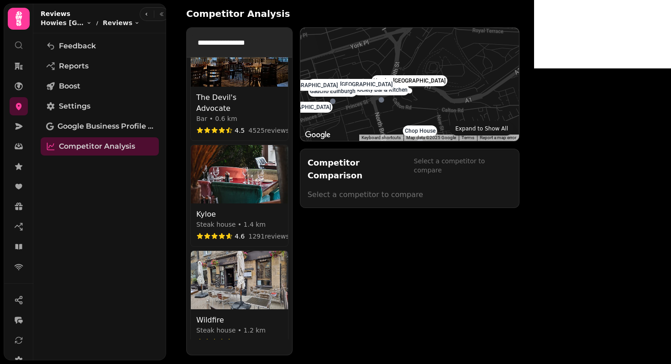
scroll to position [801, 0]
type input "**********"
click at [237, 144] on img at bounding box center [239, 173] width 97 height 58
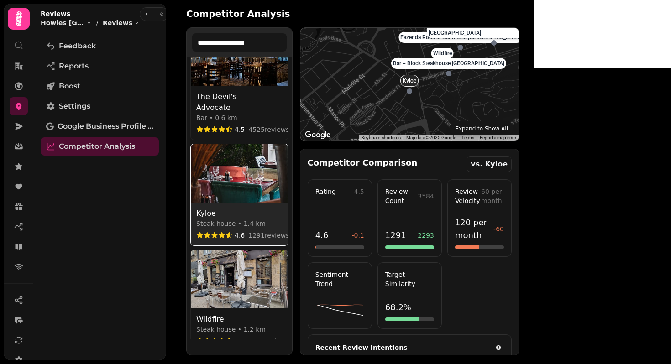
select select "********"
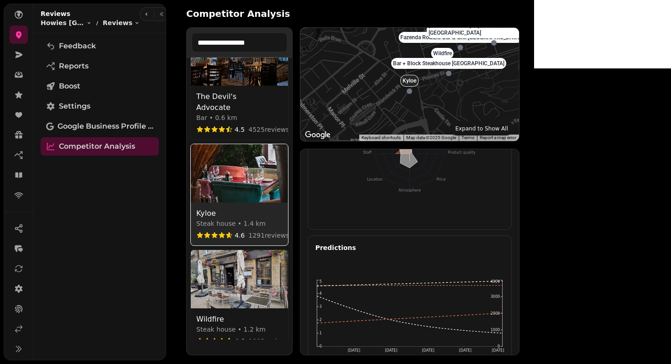
scroll to position [73, 0]
click at [19, 313] on icon at bounding box center [18, 326] width 9 height 9
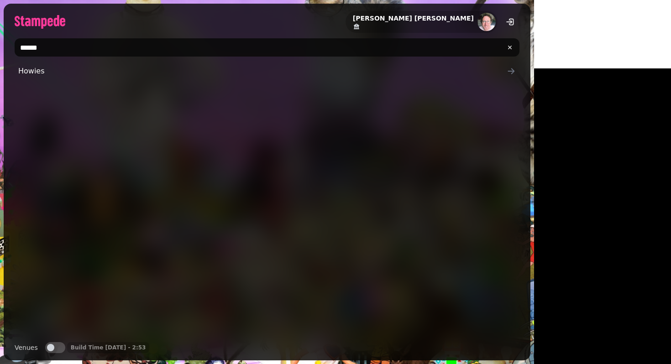
click at [48, 50] on input "******" at bounding box center [267, 47] width 504 height 18
type input "**********"
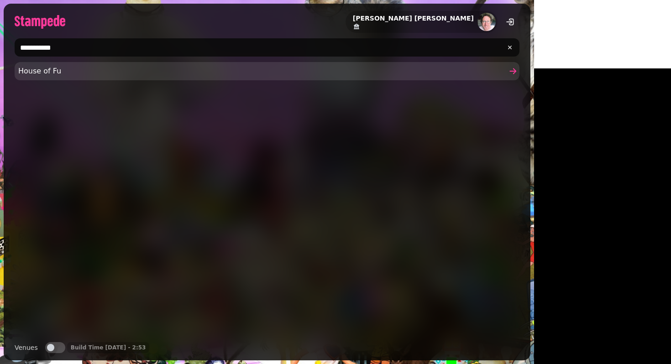
click at [54, 70] on span "House of Fu" at bounding box center [262, 71] width 488 height 11
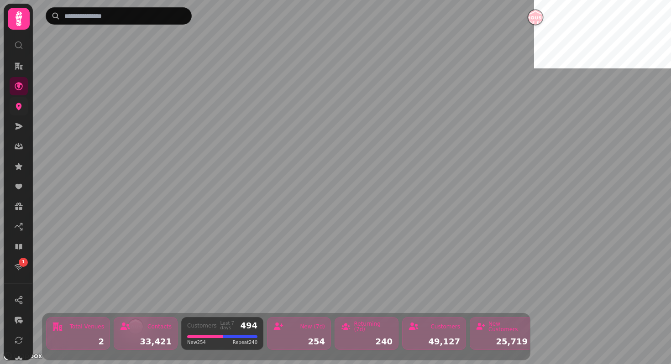
click at [16, 108] on icon at bounding box center [18, 106] width 9 height 9
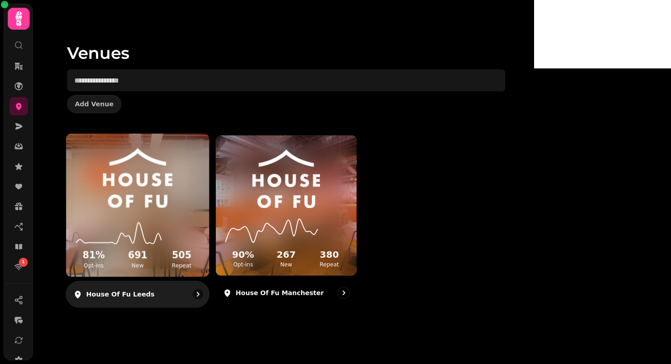
click at [155, 293] on p "House of Fu Leeds" at bounding box center [120, 294] width 68 height 9
